Goal: Find specific page/section: Find specific page/section

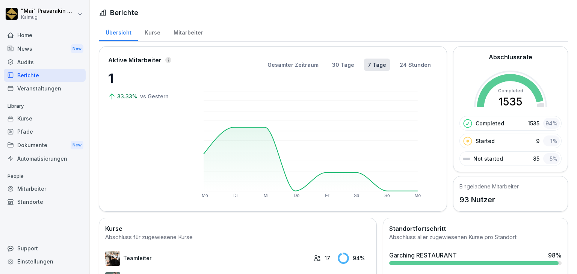
scroll to position [133, 0]
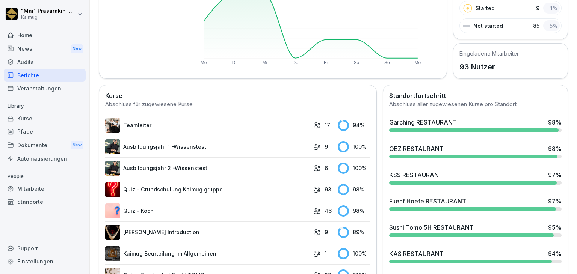
click at [438, 225] on div "Sushi Tomo 5H RESTAURANT" at bounding box center [431, 227] width 85 height 9
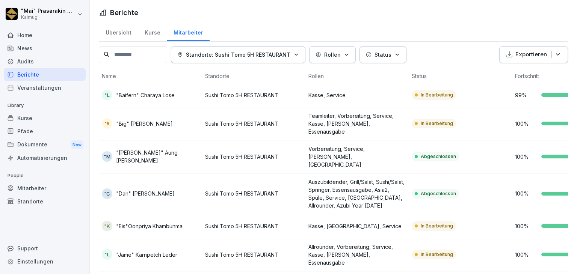
click at [118, 33] on div "Übersicht" at bounding box center [118, 31] width 39 height 19
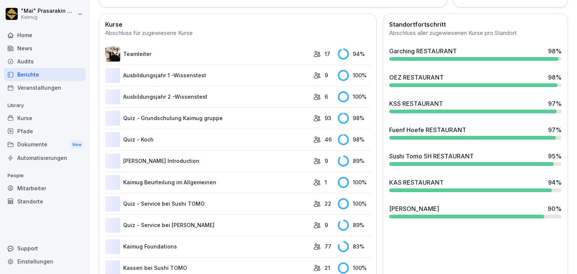
scroll to position [208, 0]
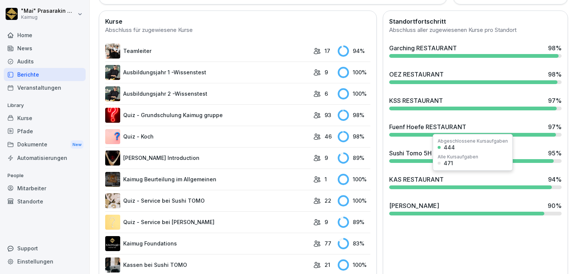
click at [436, 182] on div "KAS RESTAURANT" at bounding box center [416, 179] width 55 height 9
